Goal: Information Seeking & Learning: Understand process/instructions

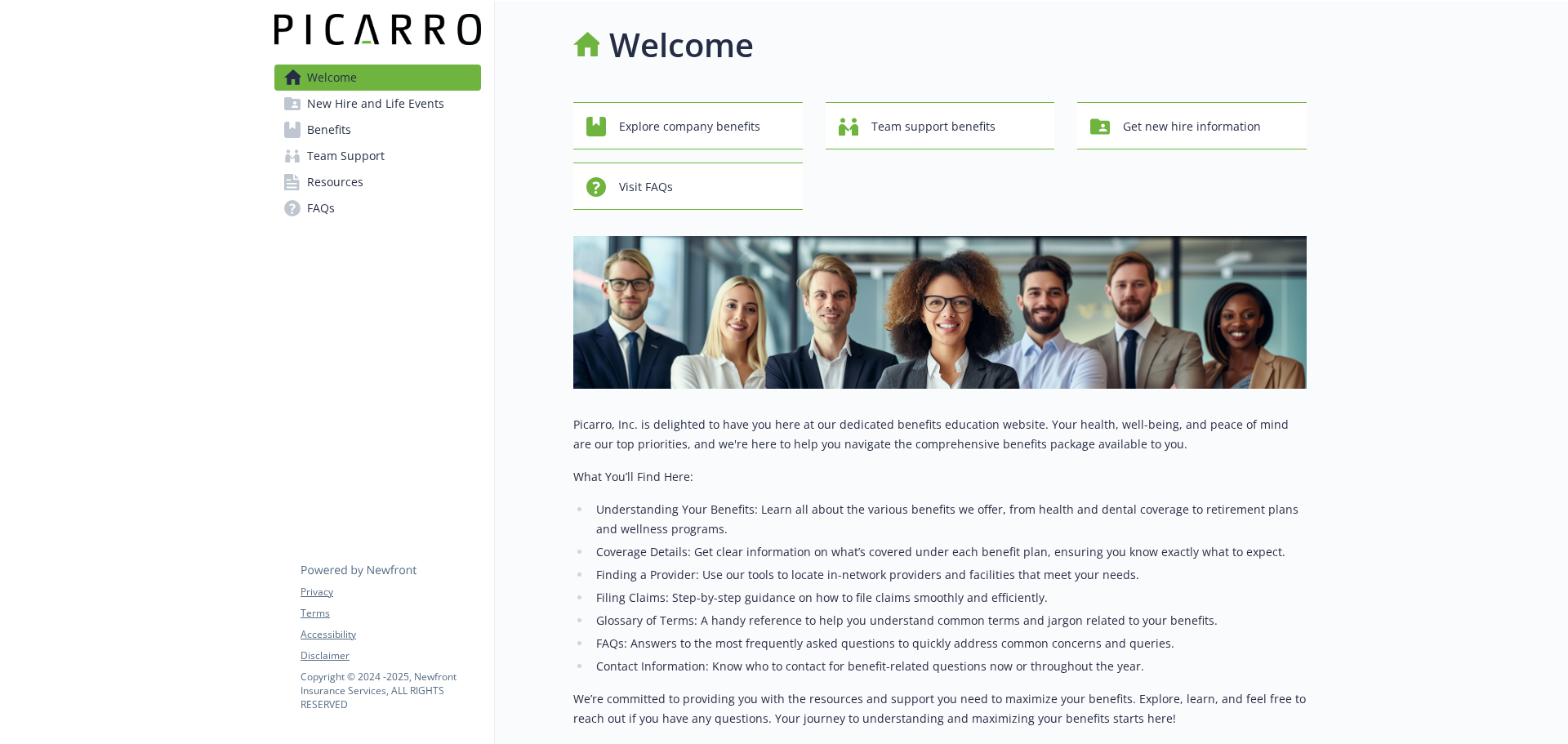
click at [364, 126] on link "Benefits" at bounding box center [378, 130] width 207 height 27
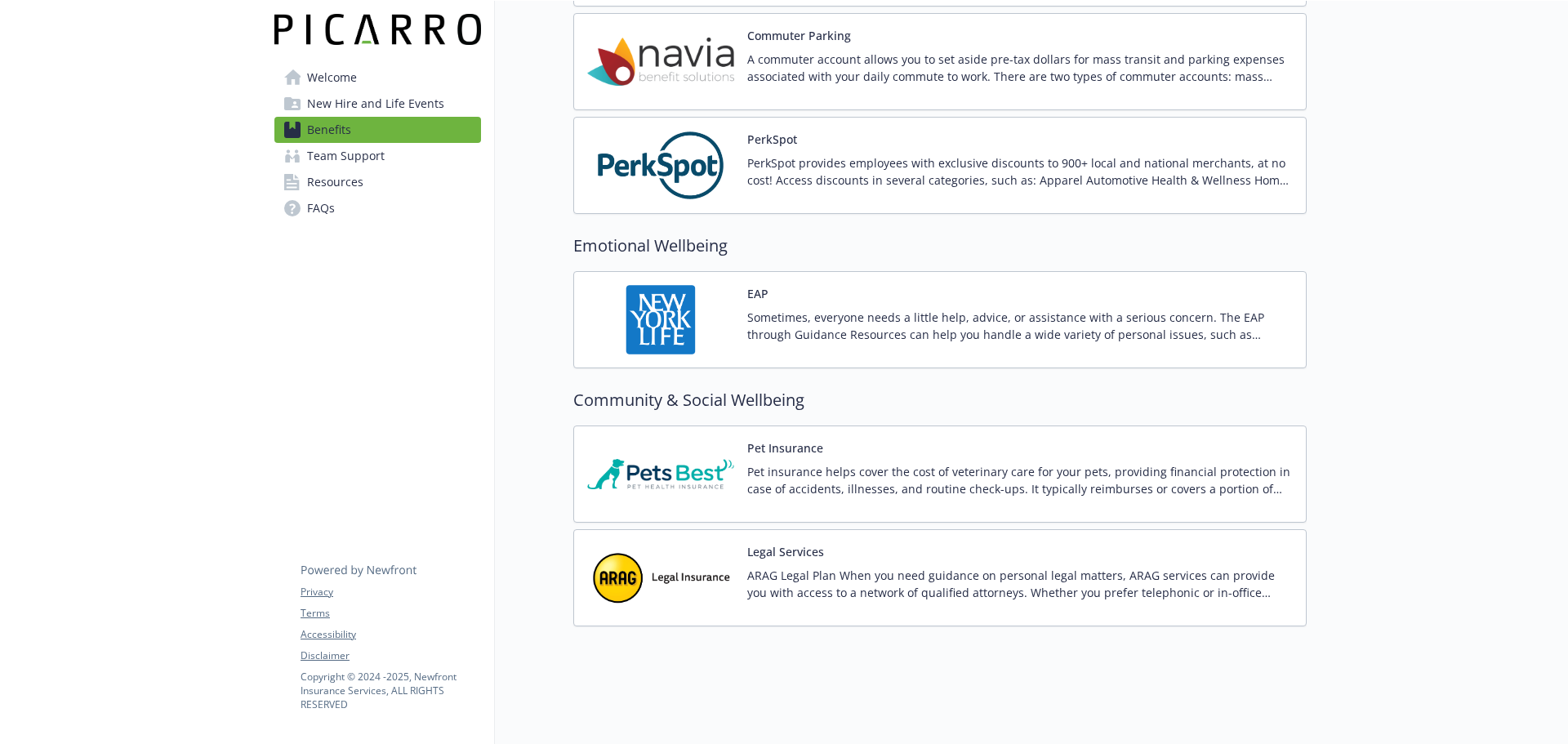
scroll to position [2819, 0]
click at [841, 155] on p "PerkSpot provides employees with exclusive discounts to 900+ local and national…" at bounding box center [1020, 172] width 545 height 35
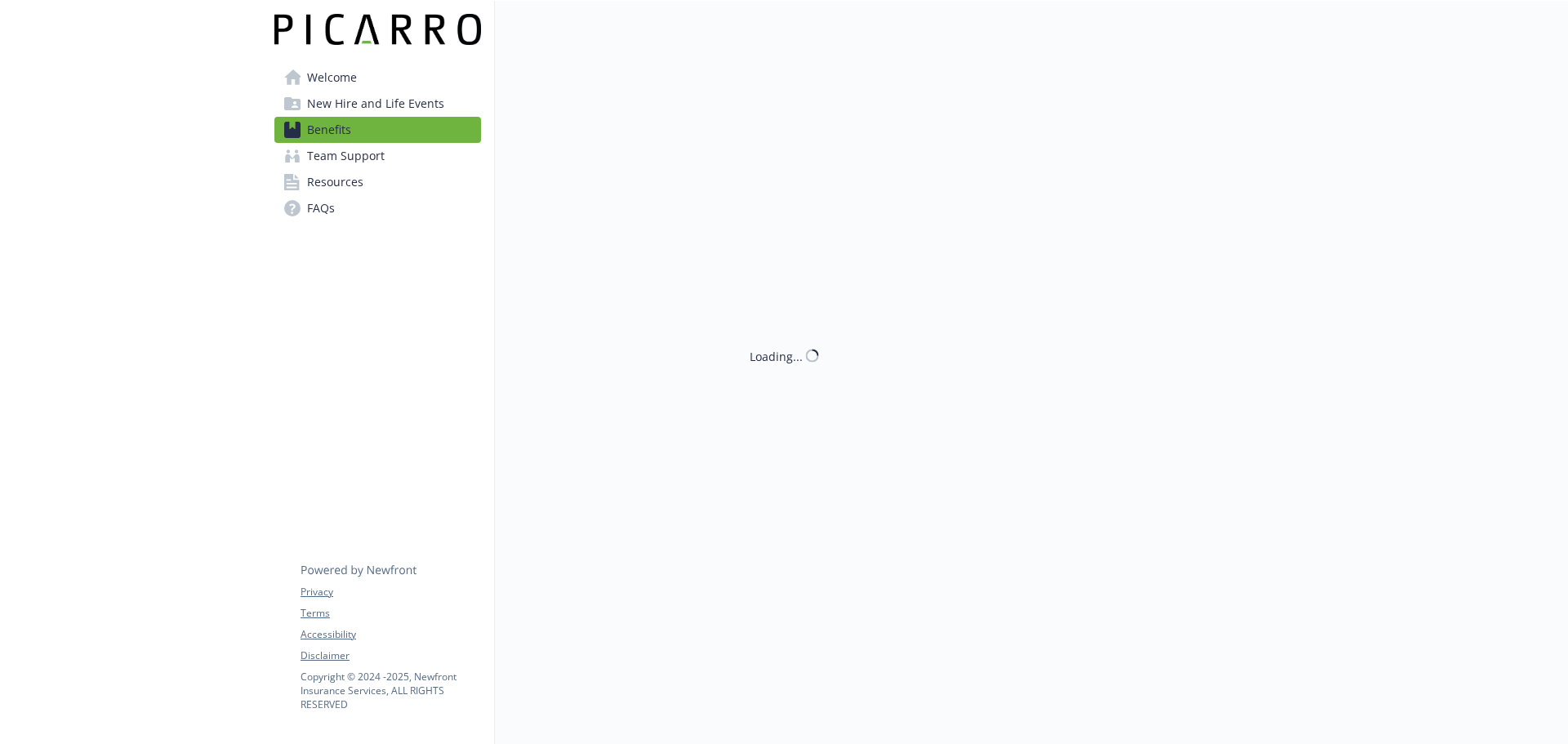
scroll to position [2819, 0]
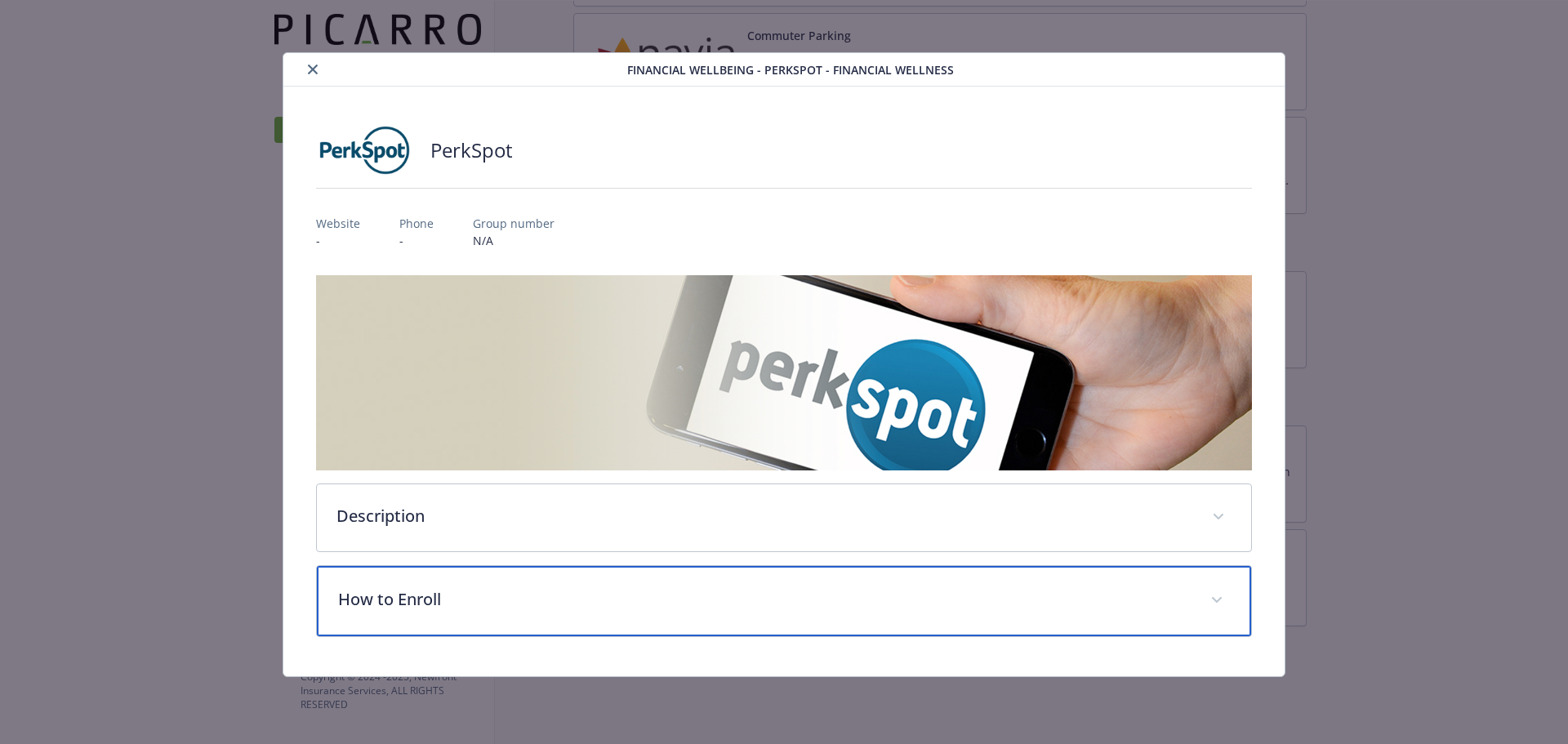
click at [478, 620] on div "How to Enroll" at bounding box center [784, 601] width 935 height 70
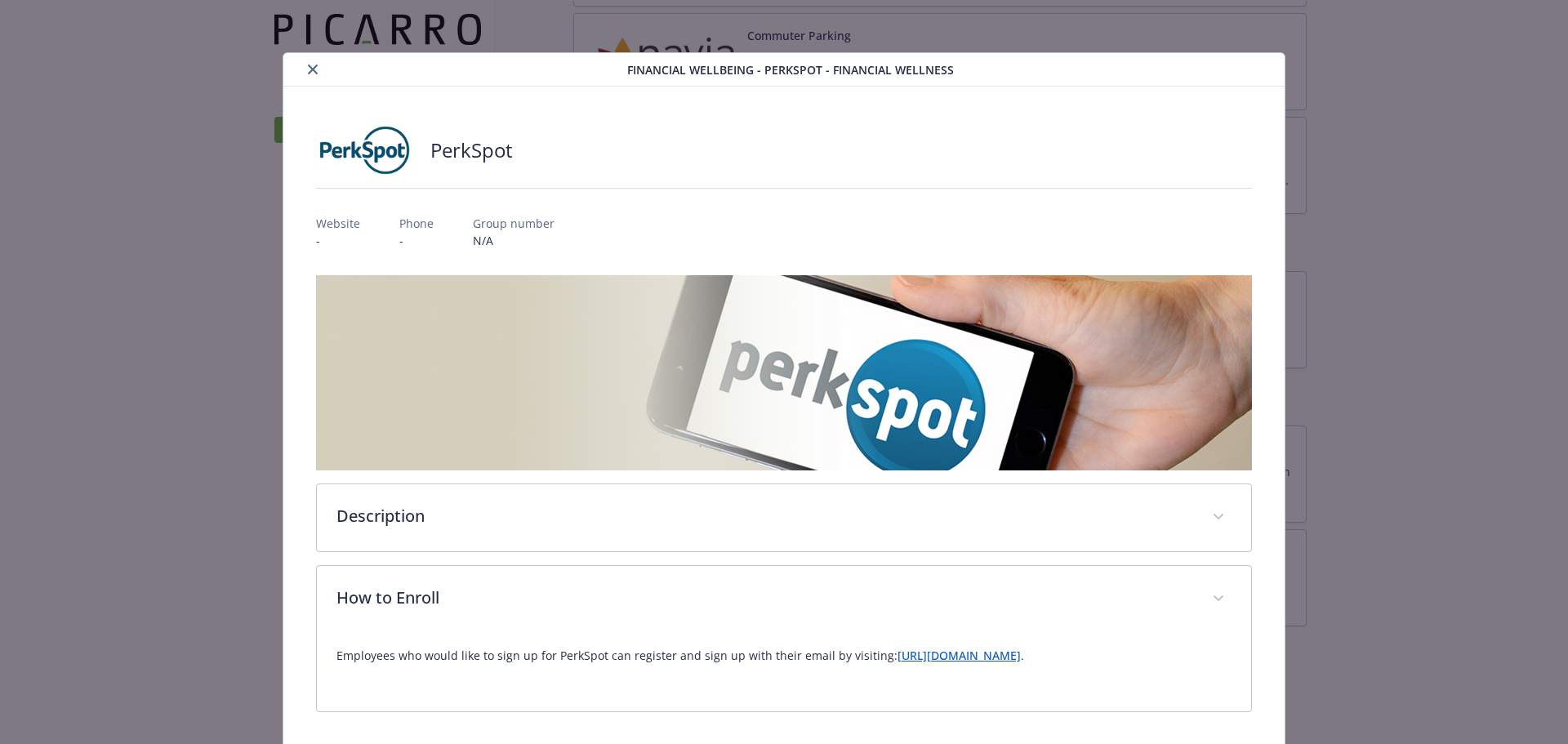
click at [930, 659] on link "[URL][DOMAIN_NAME]" at bounding box center [959, 655] width 124 height 16
click at [312, 73] on icon "close" at bounding box center [313, 70] width 10 height 10
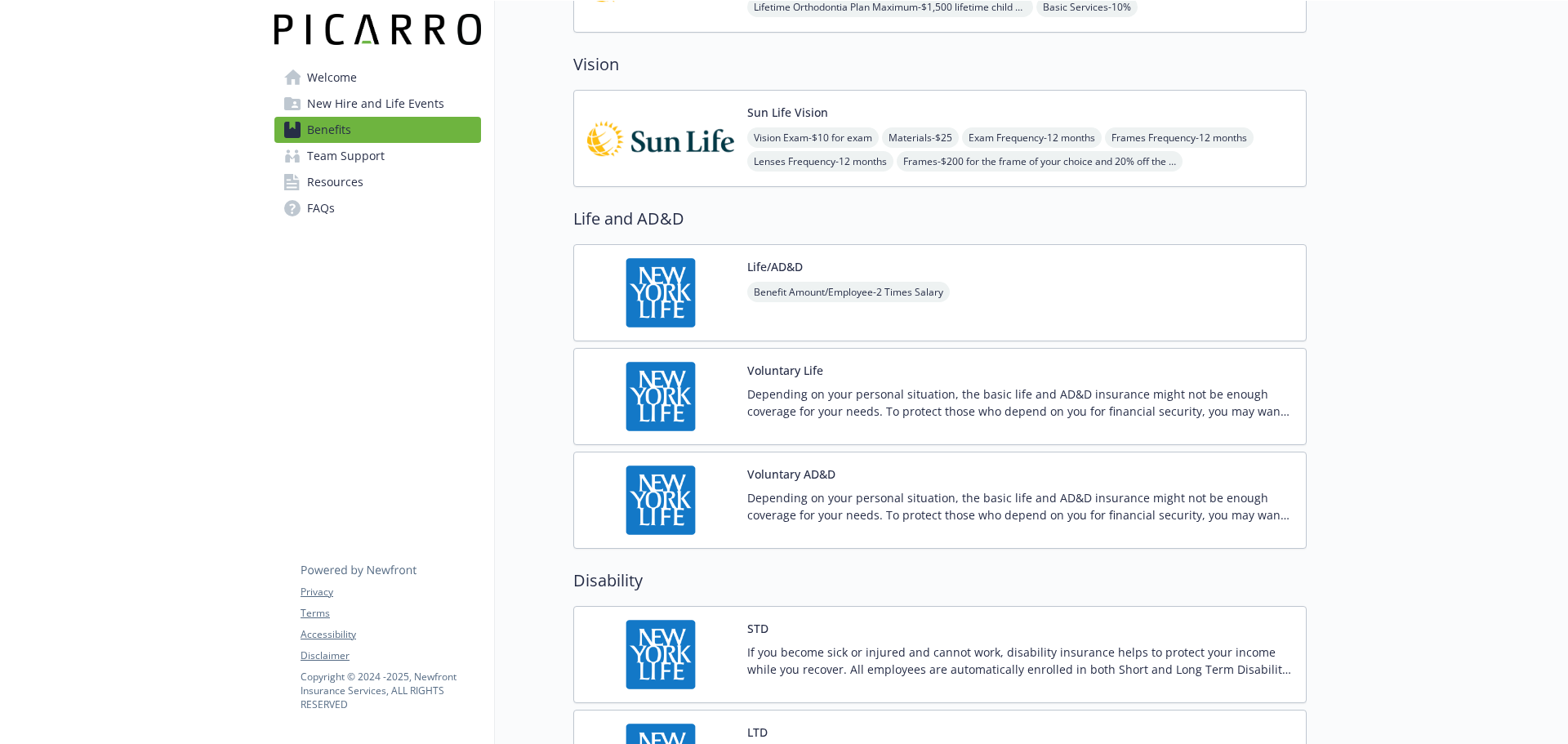
scroll to position [1103, 0]
